Goal: Information Seeking & Learning: Check status

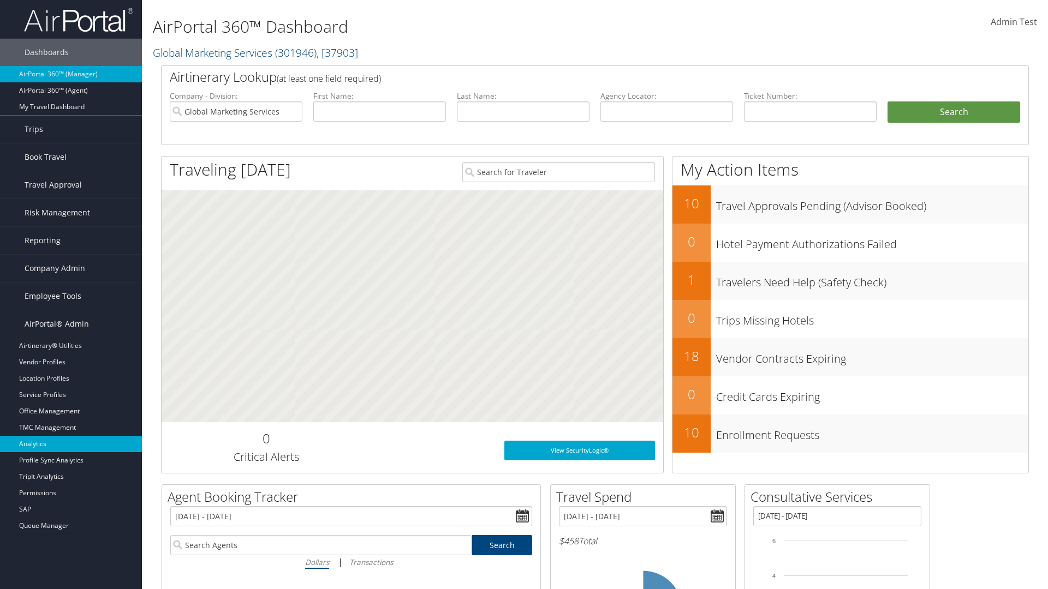
click at [71, 444] on link "Analytics" at bounding box center [71, 444] width 142 height 16
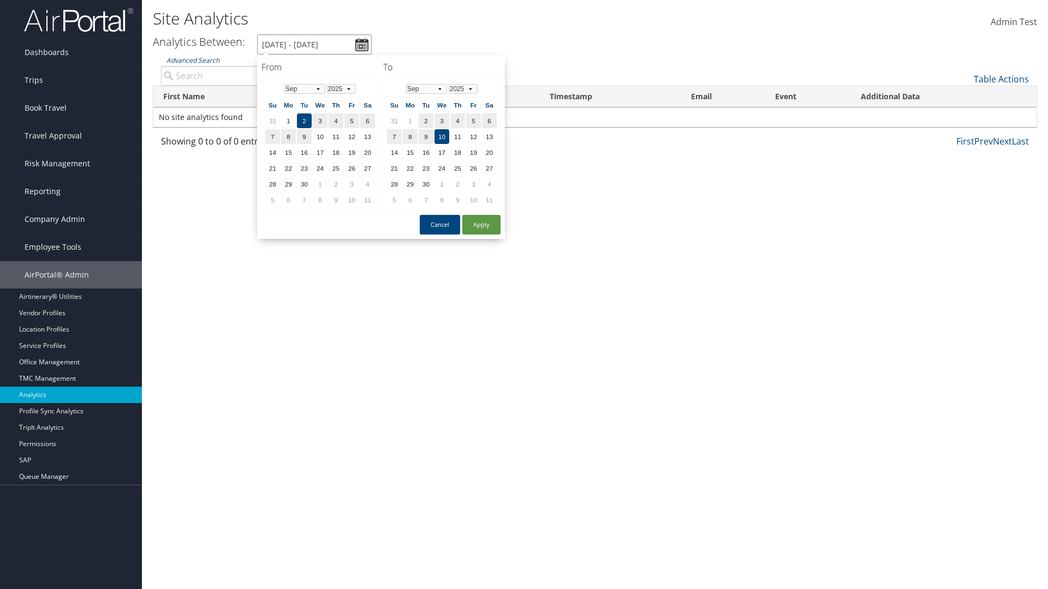
click at [314, 44] on input "9/2/2025 - 9/10/2025" at bounding box center [314, 44] width 115 height 20
click at [367, 121] on td "1" at bounding box center [367, 121] width 15 height 15
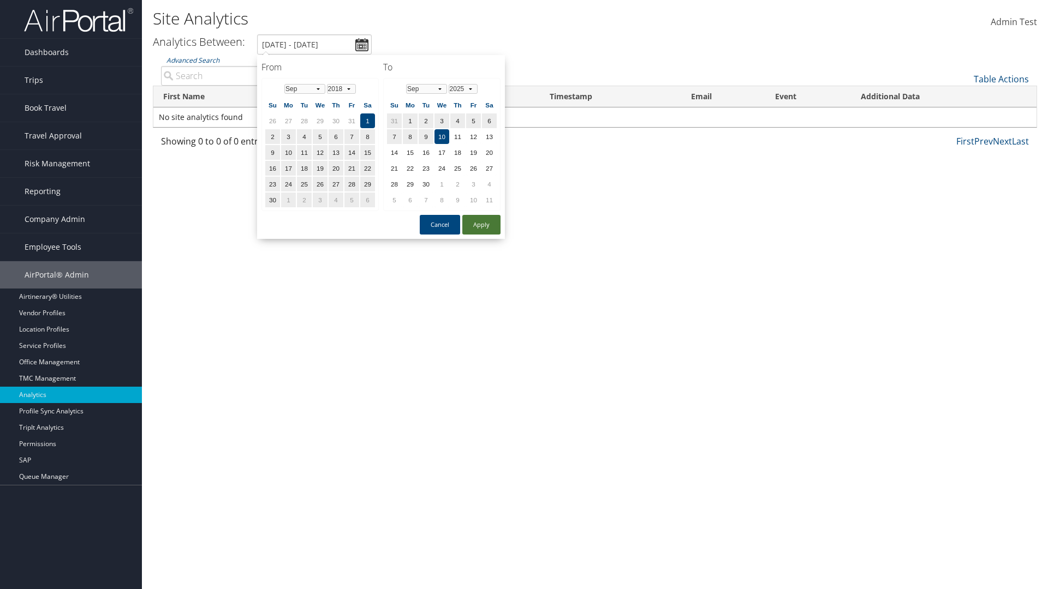
click at [481, 225] on button "Apply" at bounding box center [481, 225] width 38 height 20
type input "9/1/2018 - 9/10/2025"
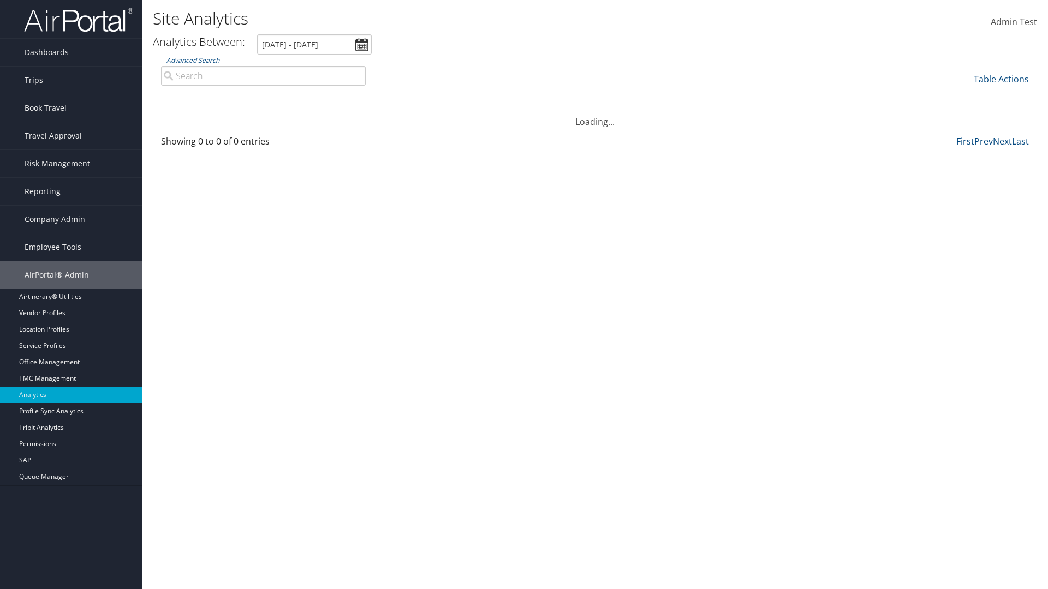
click at [263, 75] on input "Advanced Search" at bounding box center [263, 76] width 205 height 20
type input "Wanda"
